Goal: Information Seeking & Learning: Check status

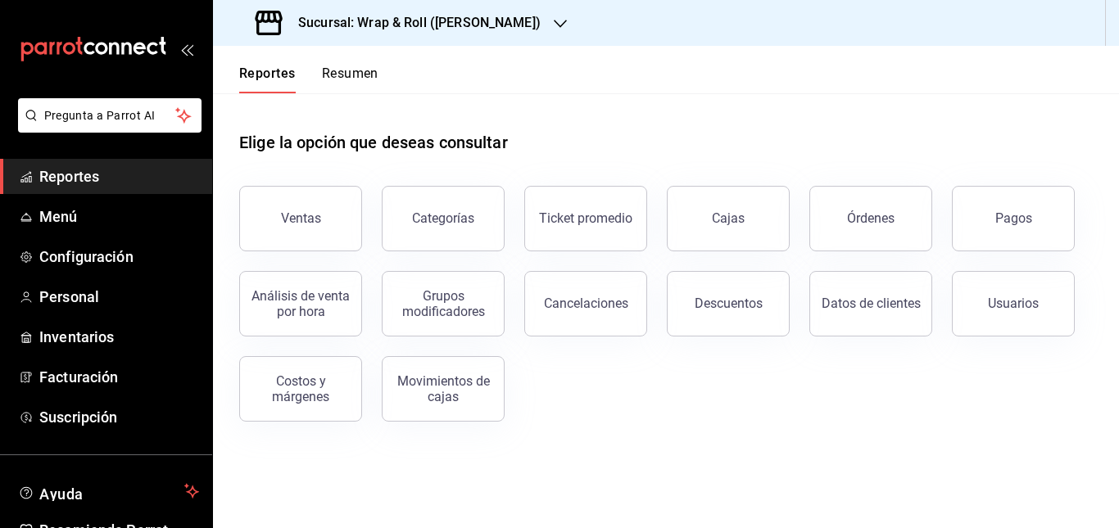
click at [515, 12] on div "Sucursal: Wrap & Roll ([PERSON_NAME])" at bounding box center [399, 23] width 347 height 46
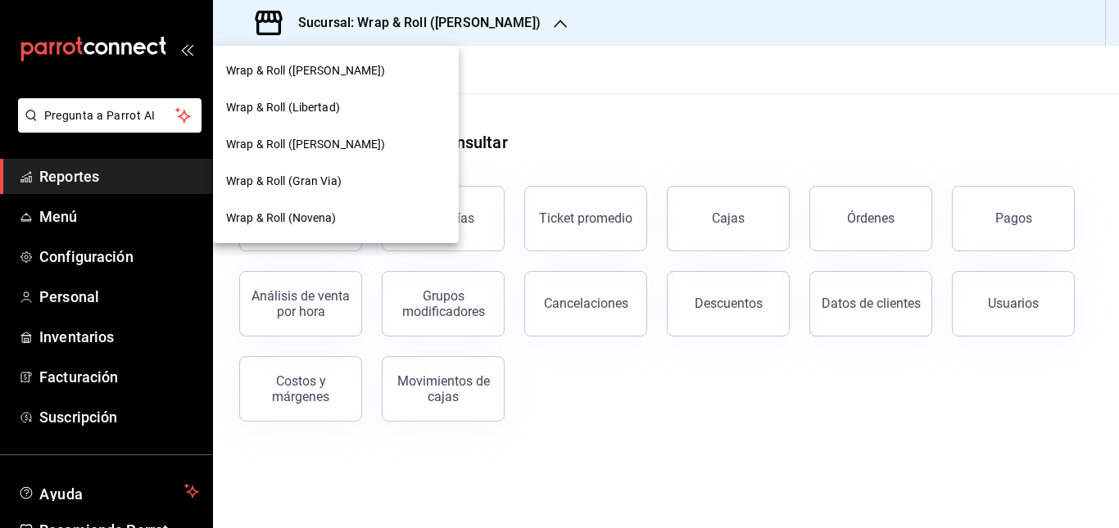
click at [353, 187] on div "Wrap & Roll (Gran Via)" at bounding box center [336, 181] width 220 height 17
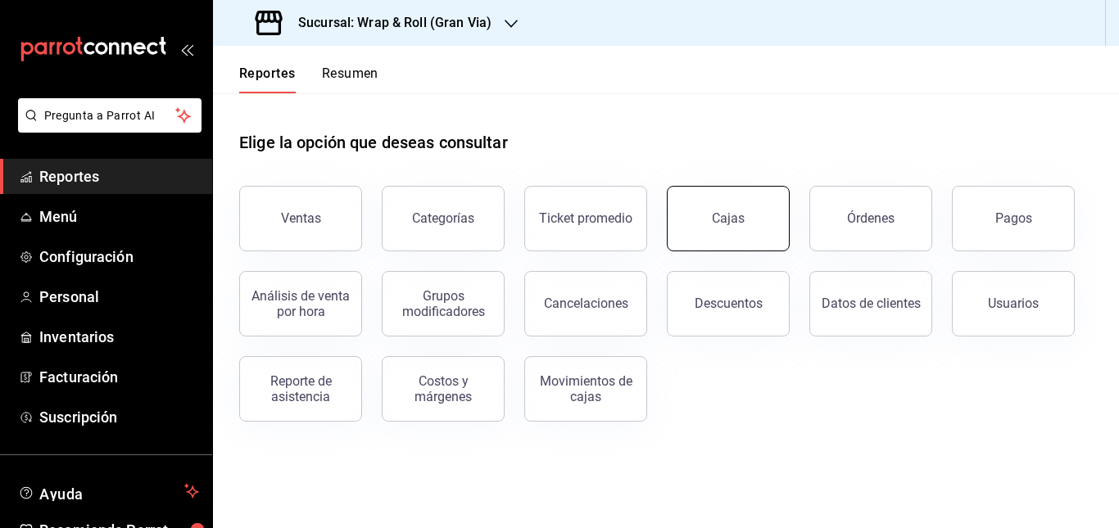
click at [692, 246] on button "Cajas" at bounding box center [728, 219] width 123 height 66
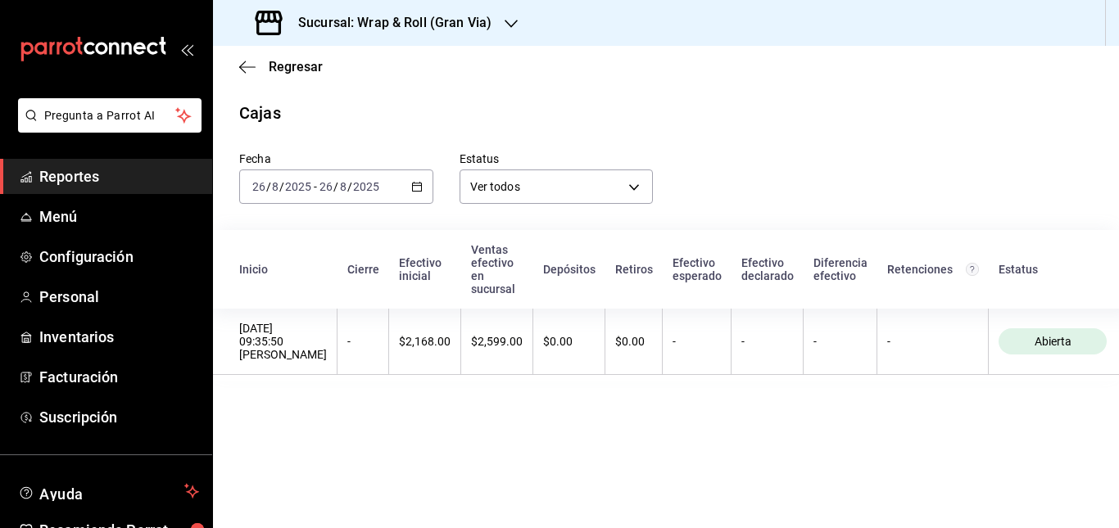
click at [407, 195] on div "[DATE] [DATE] - [DATE] [DATE]" at bounding box center [336, 187] width 194 height 34
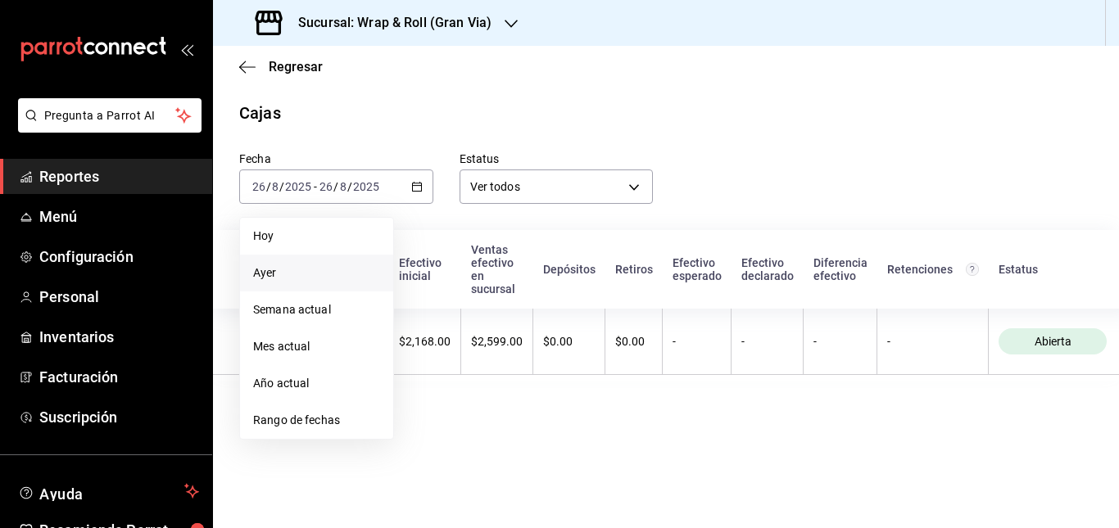
click at [313, 279] on span "Ayer" at bounding box center [316, 273] width 127 height 17
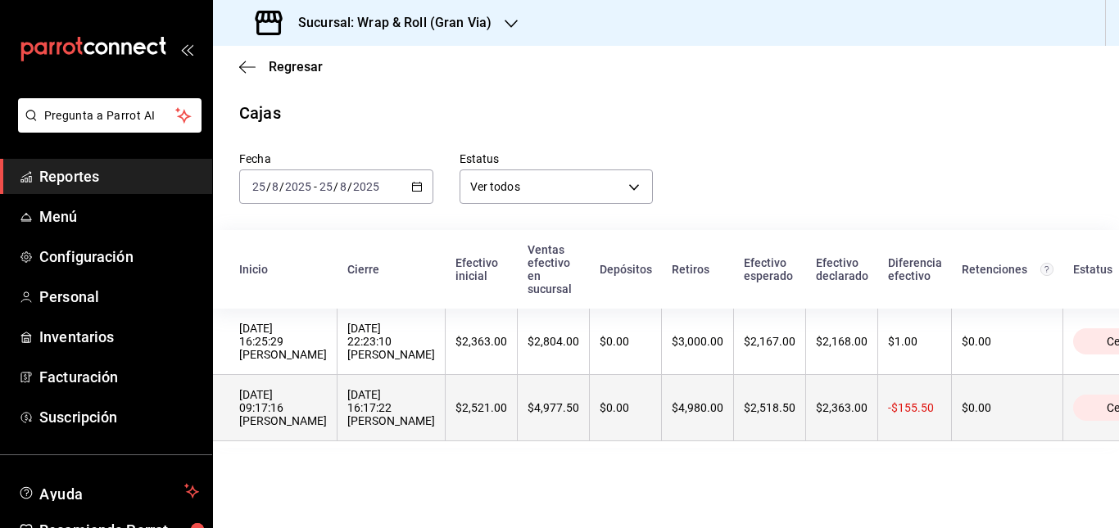
click at [662, 397] on th "$0.00" at bounding box center [626, 408] width 72 height 66
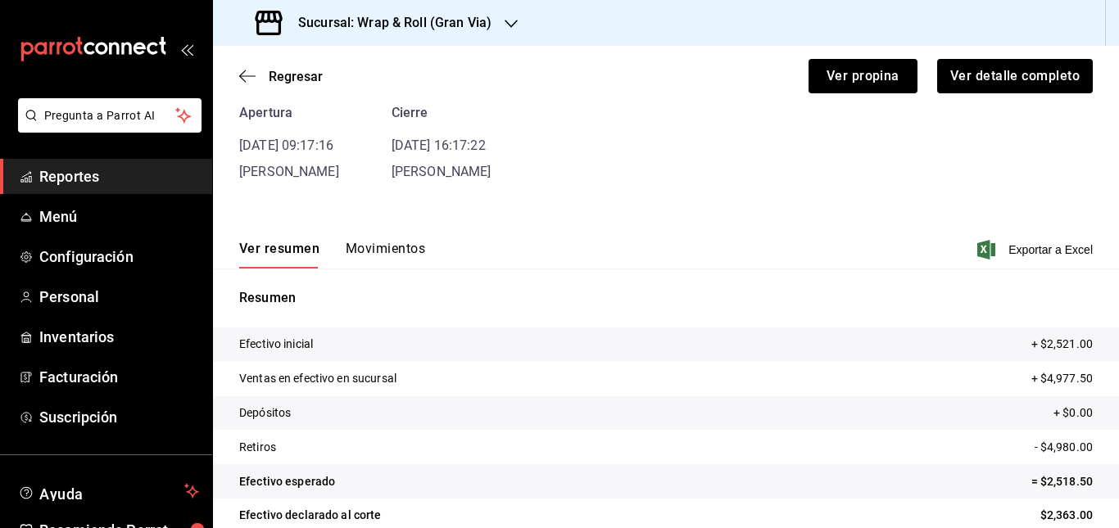
scroll to position [140, 0]
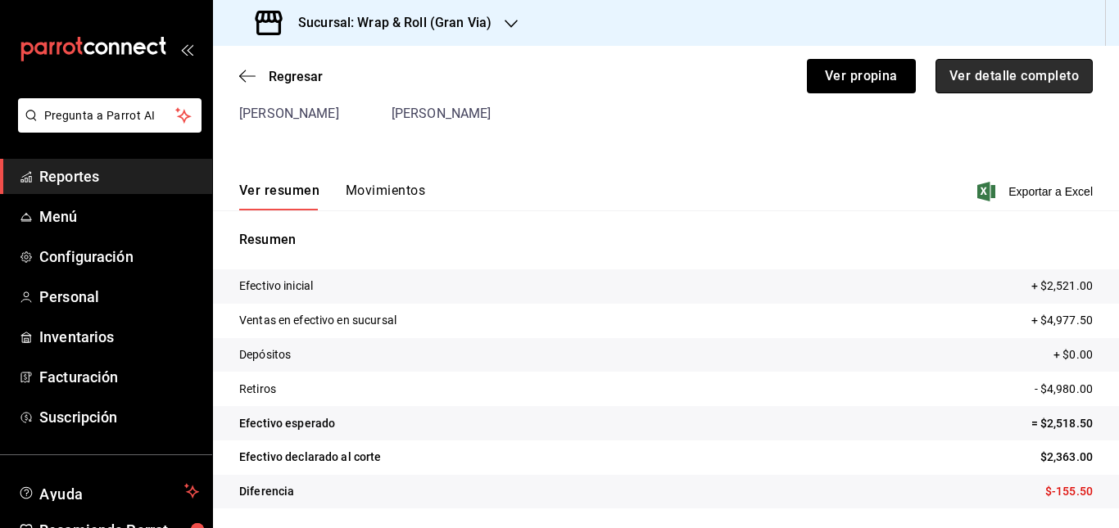
click at [992, 85] on button "Ver detalle completo" at bounding box center [1014, 76] width 157 height 34
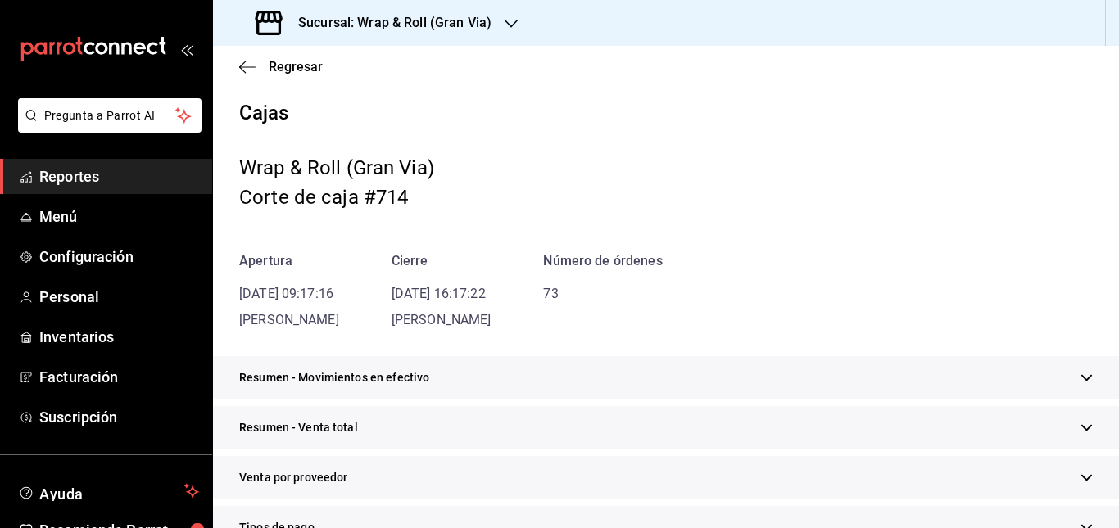
drag, startPoint x: 243, startPoint y: 71, endPoint x: 506, endPoint y: 240, distance: 312.5
click at [506, 240] on main "Regresar Cajas Wrap & Roll (Gran Via) Corte de caja #714 Apertura [DATE] 09:17:…" at bounding box center [666, 532] width 906 height 973
click at [243, 66] on icon "button" at bounding box center [247, 67] width 16 height 15
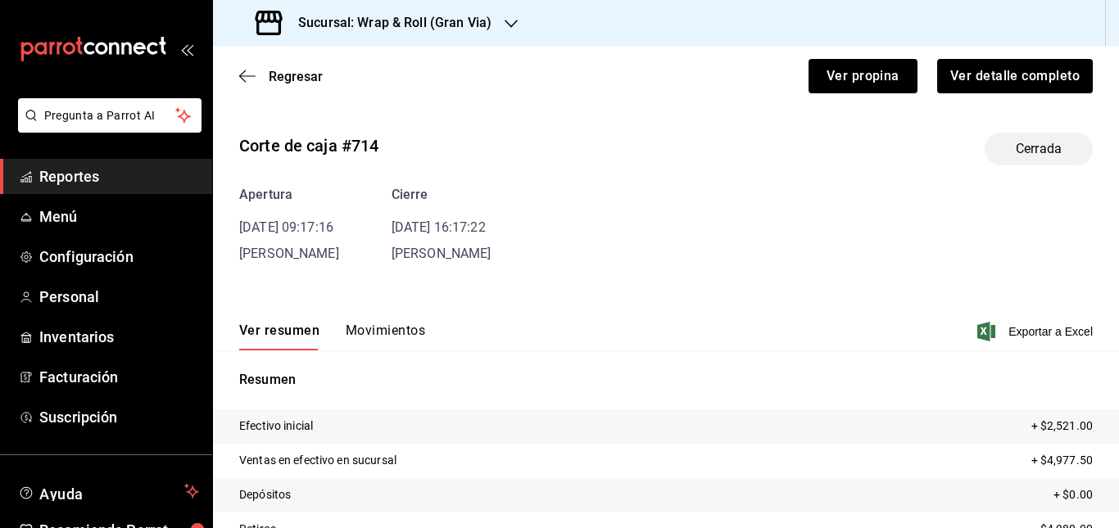
click at [398, 323] on button "Movimientos" at bounding box center [385, 337] width 79 height 28
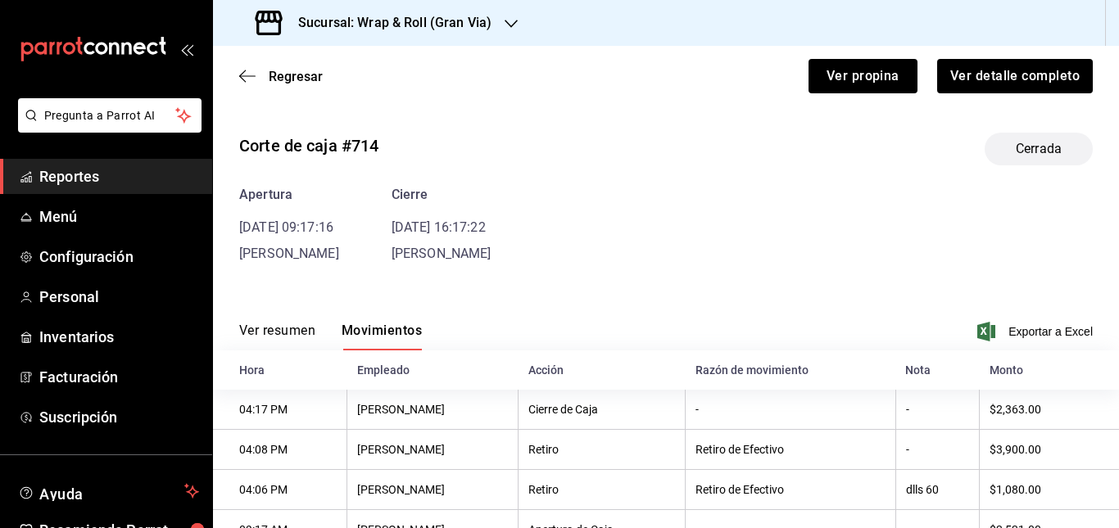
scroll to position [66, 0]
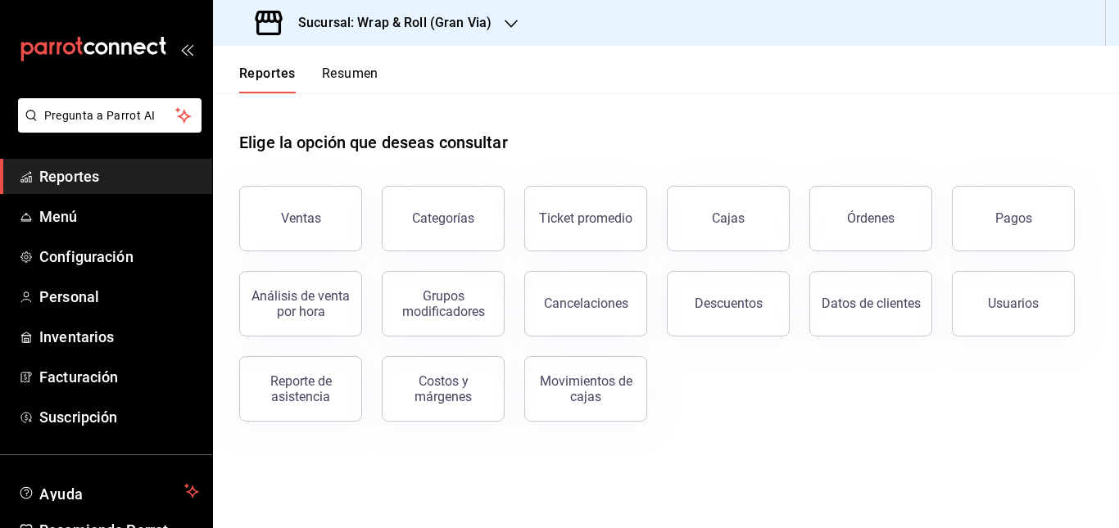
click at [443, 33] on div "Sucursal: Wrap & Roll (Gran Via)" at bounding box center [375, 23] width 298 height 46
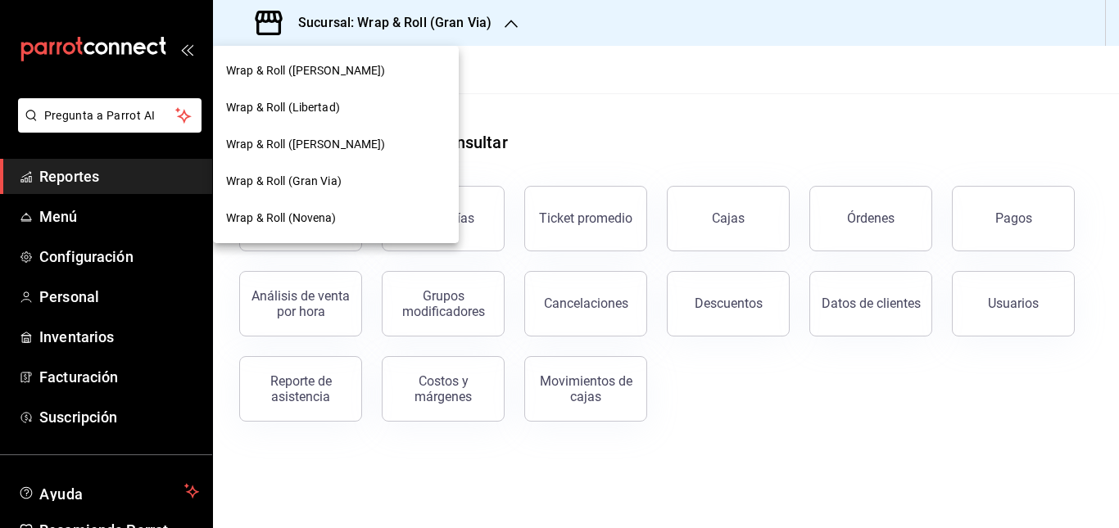
click at [333, 147] on span "Wrap & Roll ([PERSON_NAME])" at bounding box center [306, 144] width 160 height 17
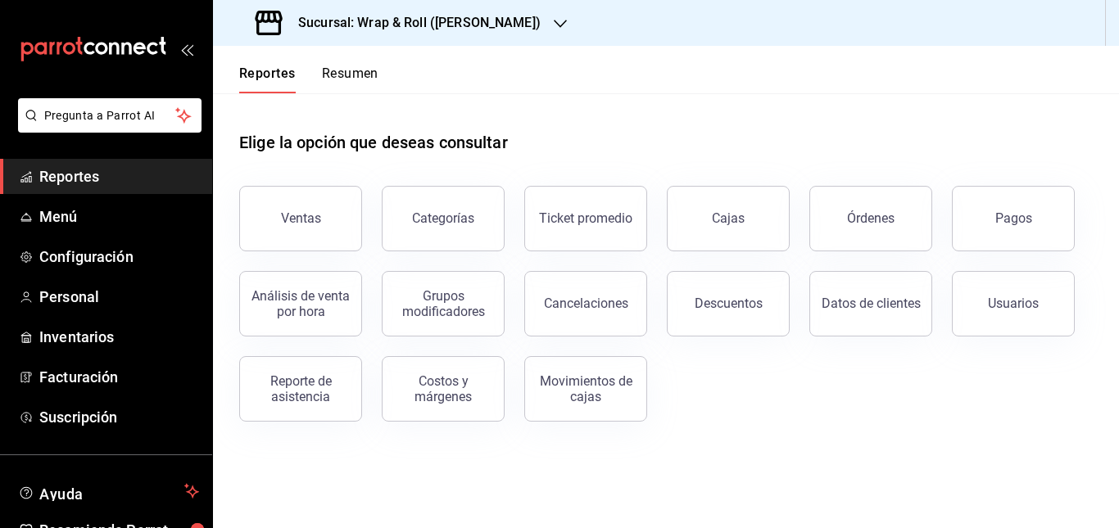
click at [776, 453] on main "Elige la opción que deseas consultar Ventas Categorías Ticket promedio Cajas Ór…" at bounding box center [666, 310] width 906 height 435
click at [517, 20] on h3 "Sucursal: Wrap & Roll (Benito Juarez)" at bounding box center [413, 23] width 256 height 20
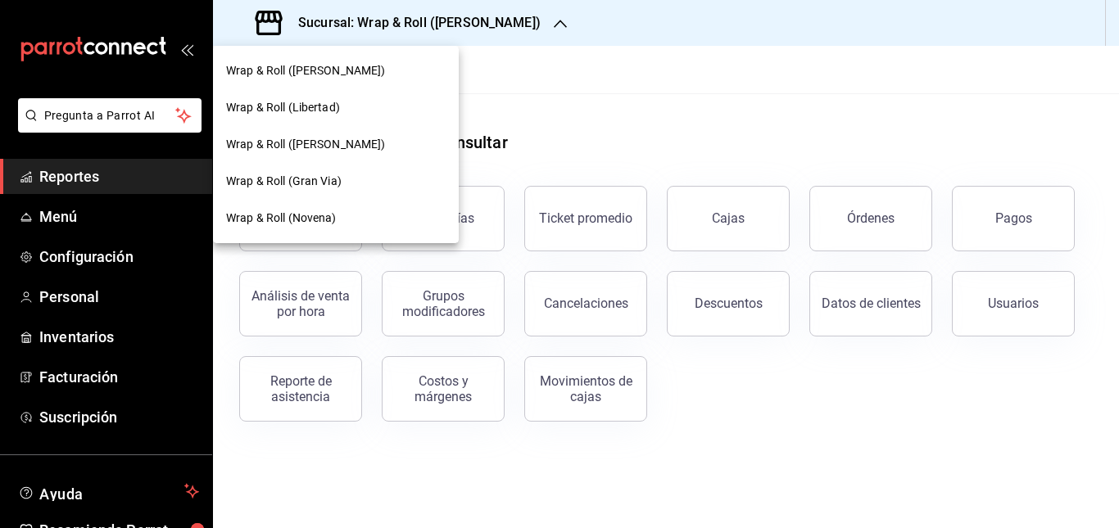
click at [541, 99] on div at bounding box center [559, 264] width 1119 height 528
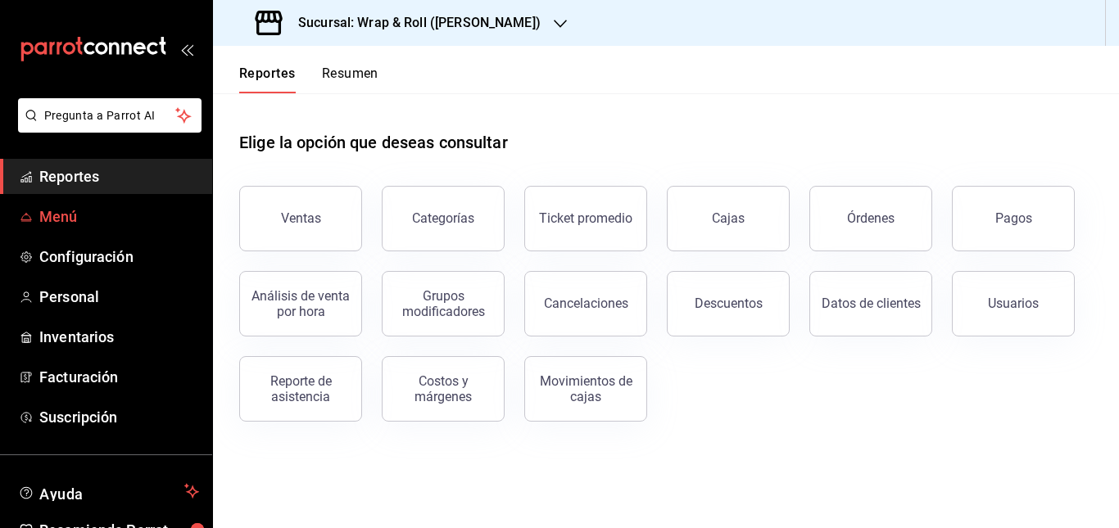
click at [54, 220] on span "Menú" at bounding box center [119, 217] width 160 height 22
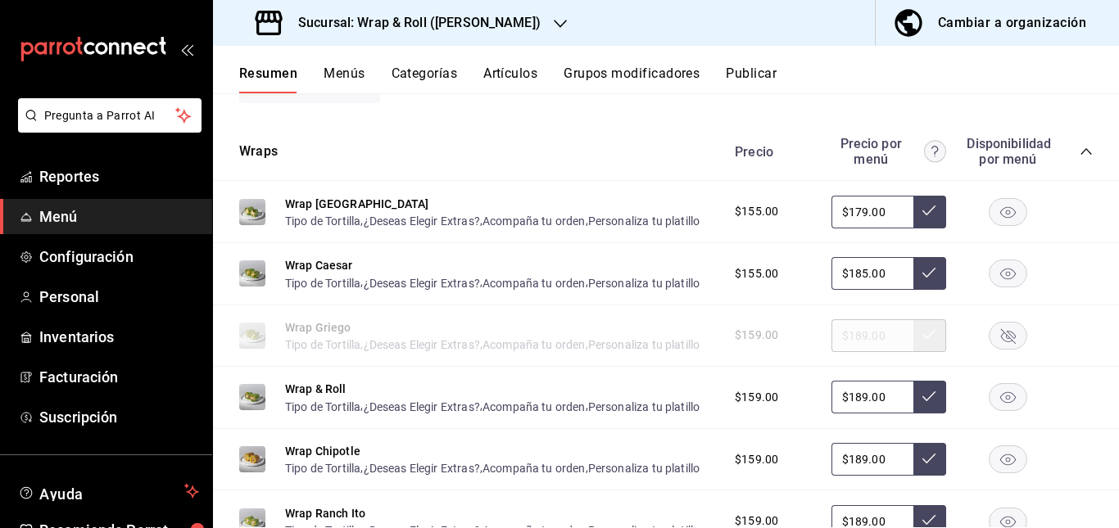
scroll to position [588, 0]
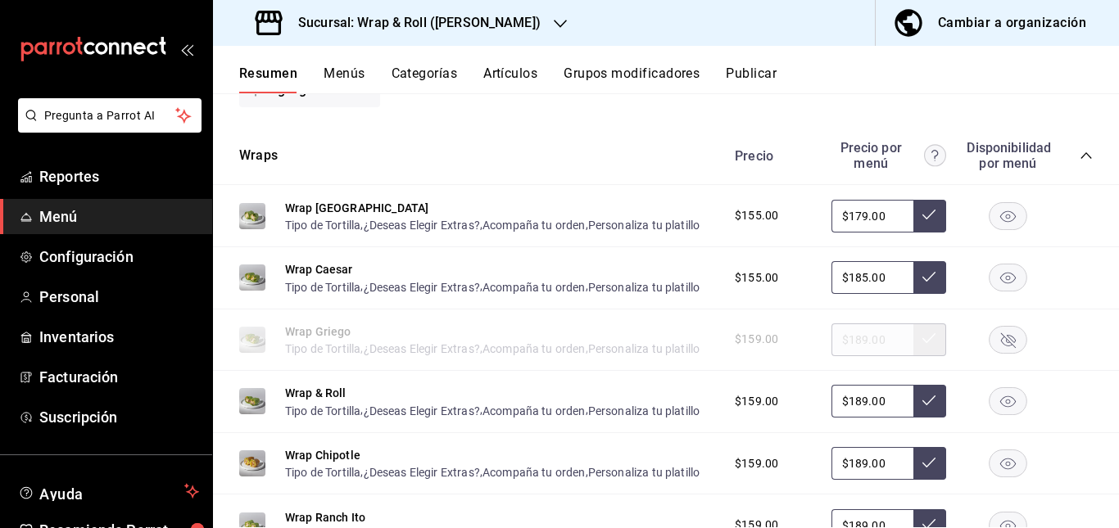
click at [992, 353] on rect "button" at bounding box center [1009, 339] width 38 height 27
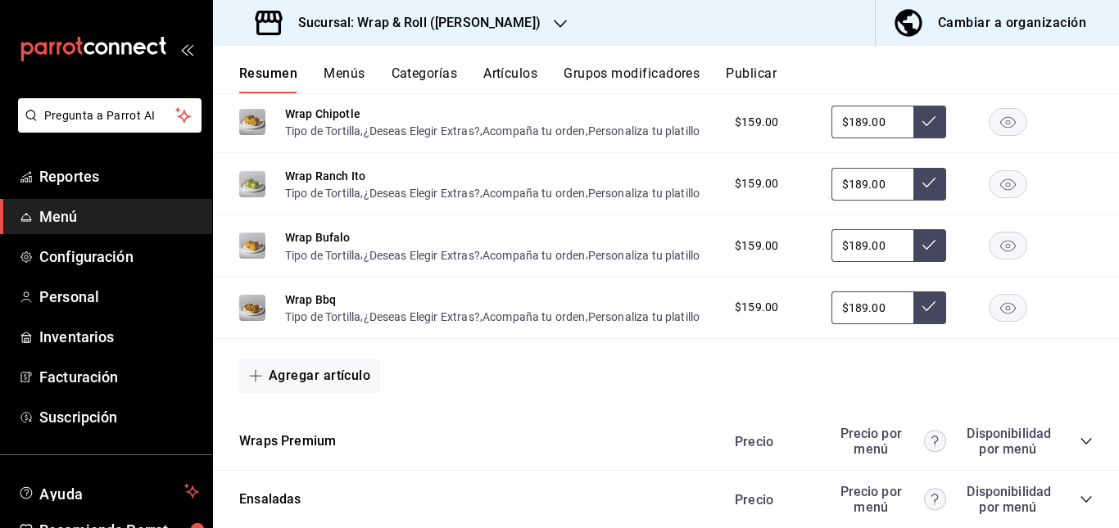
scroll to position [931, 0]
click at [1004, 320] on rect "button" at bounding box center [1009, 306] width 38 height 27
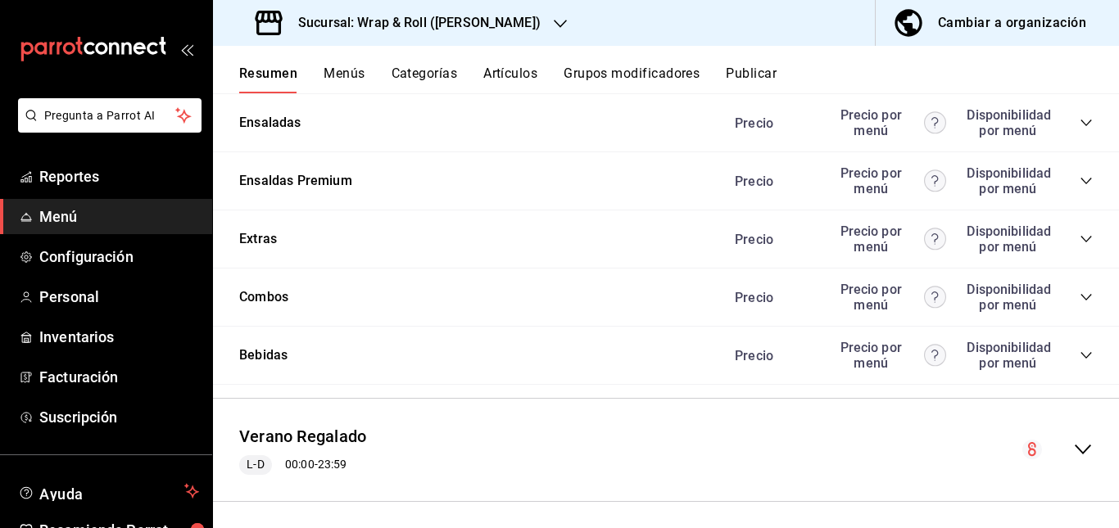
scroll to position [1309, 0]
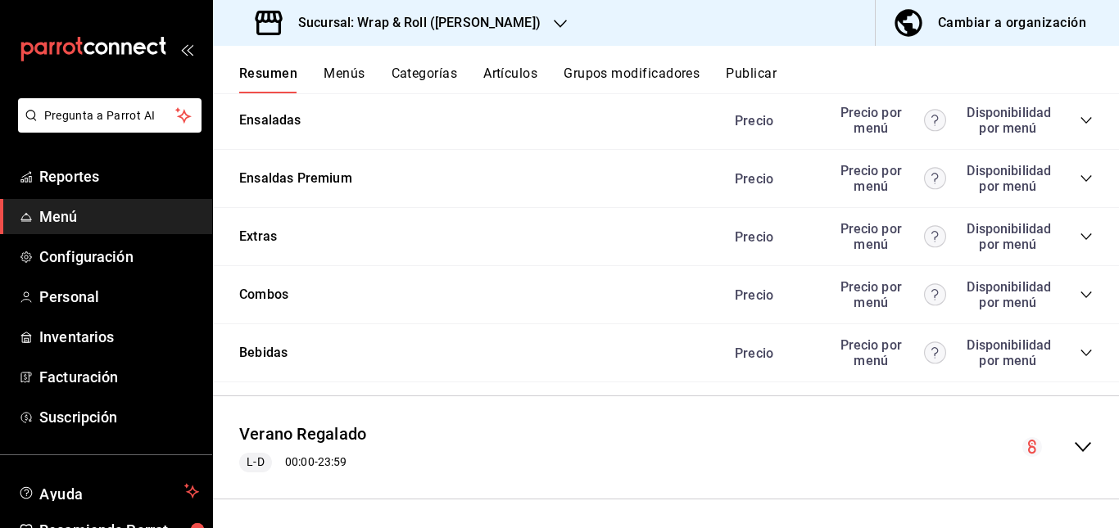
click at [1080, 69] on icon "collapse-category-row" at bounding box center [1086, 62] width 13 height 13
